Goal: Complete application form

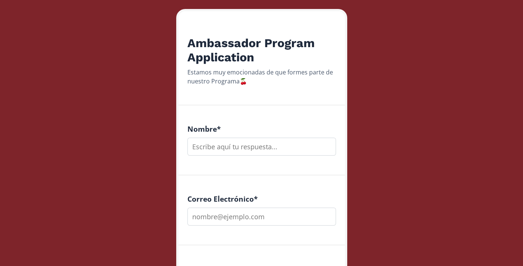
scroll to position [121, 0]
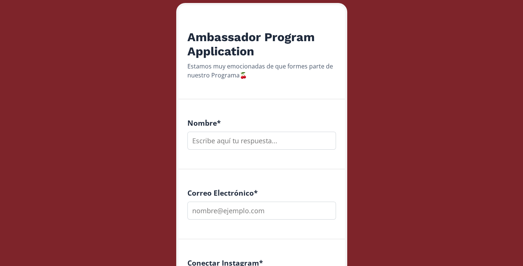
click at [248, 147] on input "text" at bounding box center [261, 140] width 149 height 18
type input "[PERSON_NAME]"
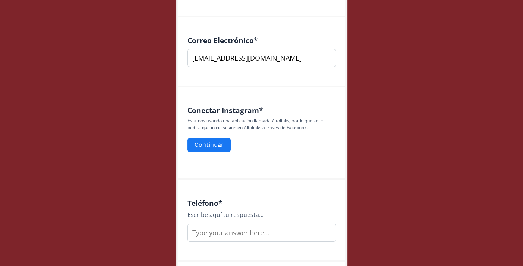
scroll to position [282, 0]
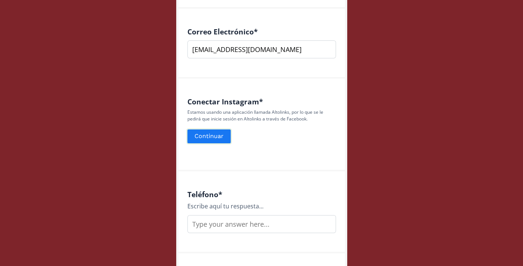
type input "[EMAIL_ADDRESS][DOMAIN_NAME]"
click at [212, 136] on button "Continuar" at bounding box center [209, 136] width 46 height 16
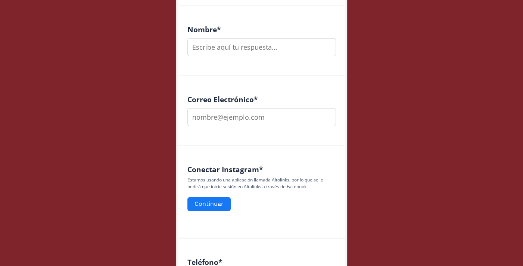
scroll to position [218, 0]
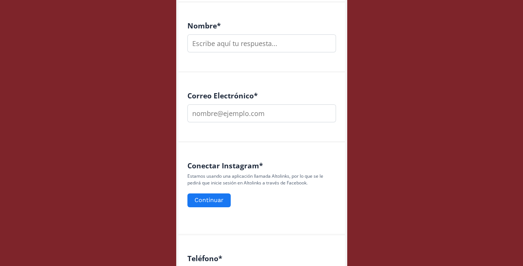
click at [248, 46] on input "text" at bounding box center [261, 43] width 149 height 18
type input "[PERSON_NAME]"
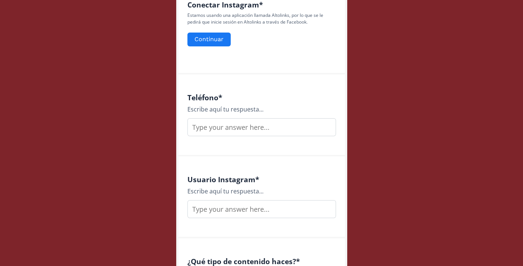
scroll to position [380, 0]
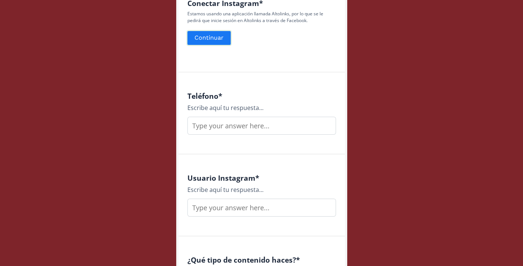
type input "[EMAIL_ADDRESS][DOMAIN_NAME]"
click at [209, 37] on button "Continuar" at bounding box center [209, 38] width 46 height 16
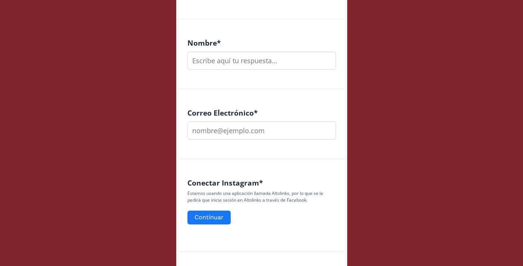
scroll to position [201, 0]
click at [241, 60] on input "text" at bounding box center [261, 60] width 149 height 18
type input "[PERSON_NAME]"
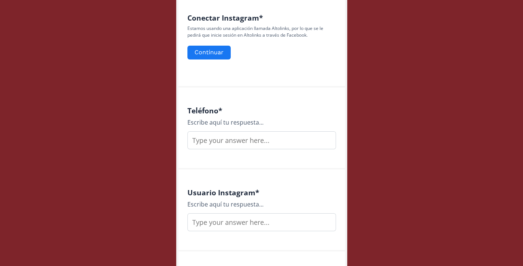
scroll to position [383, 0]
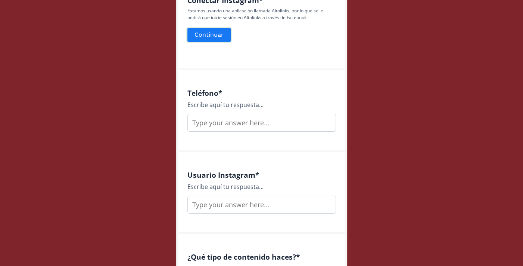
type input "[EMAIL_ADDRESS][DOMAIN_NAME]"
click at [215, 34] on button "Continuar" at bounding box center [209, 35] width 46 height 16
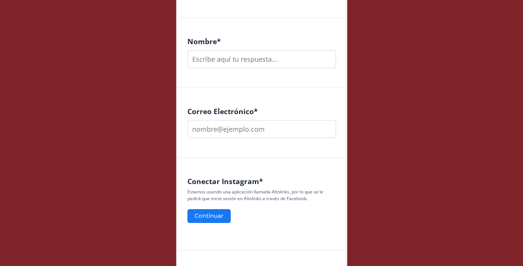
scroll to position [161, 0]
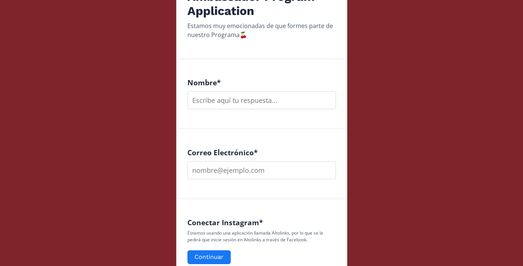
click at [224, 103] on input "text" at bounding box center [261, 100] width 149 height 18
type input "[PERSON_NAME]"
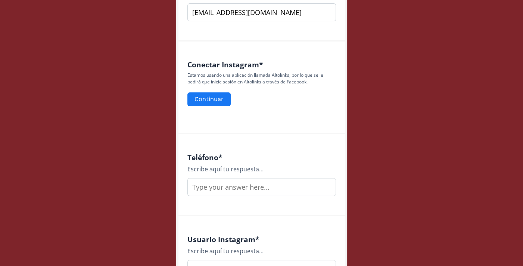
scroll to position [320, 0]
type input "[EMAIL_ADDRESS][DOMAIN_NAME]"
click at [215, 100] on button "Continuar" at bounding box center [209, 98] width 46 height 16
